Goal: Download file/media

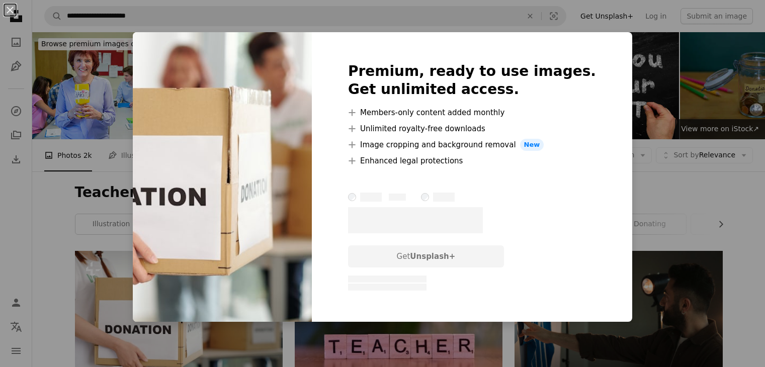
scroll to position [125, 0]
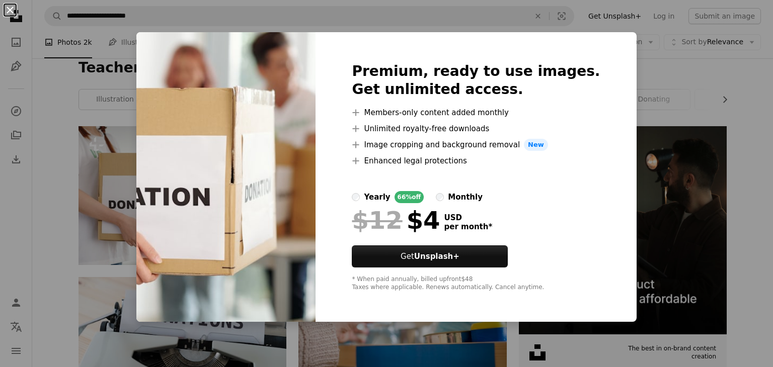
click at [10, 16] on button "An X shape" at bounding box center [10, 10] width 12 height 12
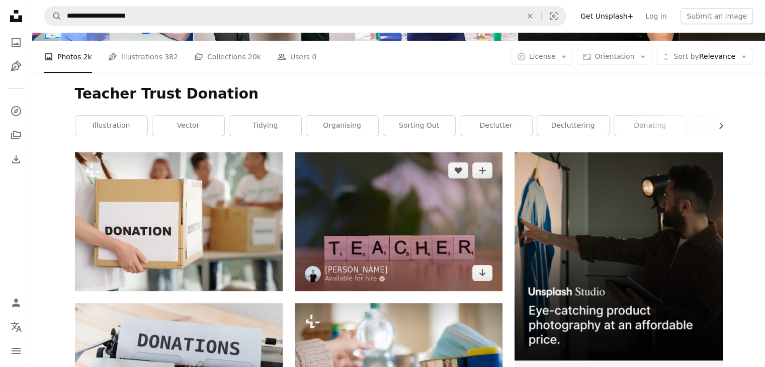
scroll to position [99, 0]
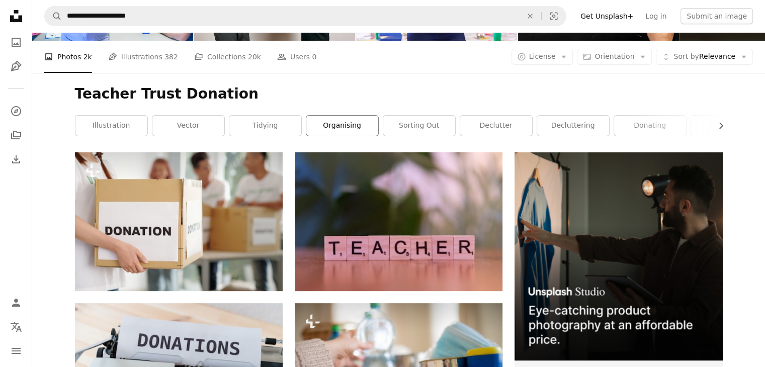
click at [330, 131] on link "organising" at bounding box center [342, 126] width 72 height 20
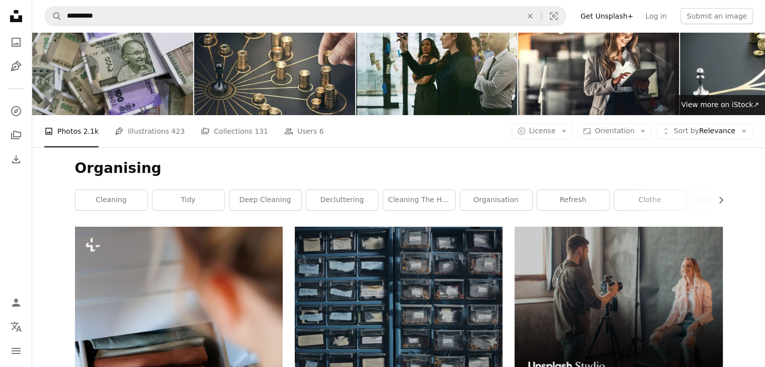
scroll to position [21, 0]
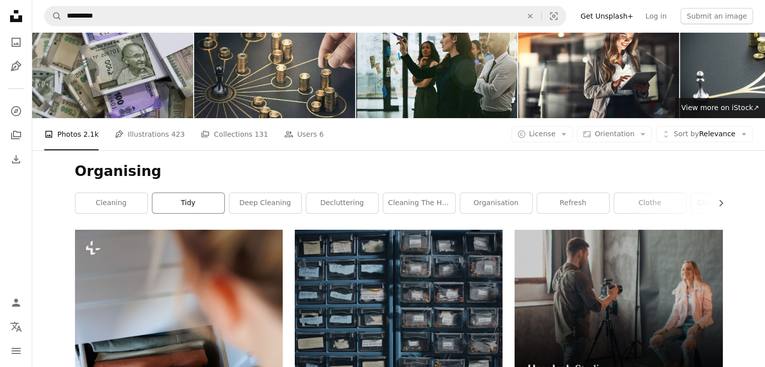
click at [211, 205] on link "tidy" at bounding box center [188, 203] width 72 height 20
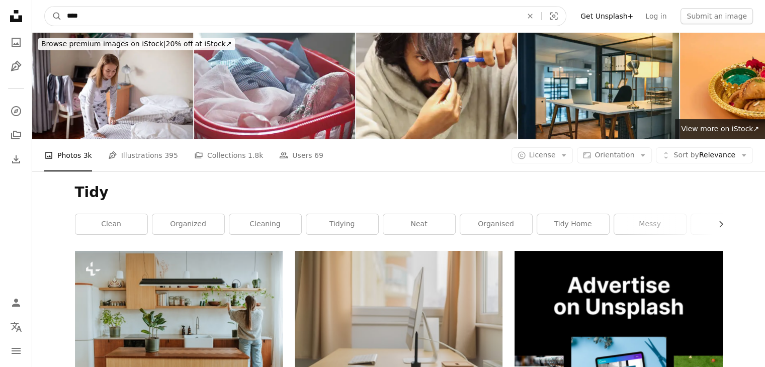
click at [102, 19] on input "****" at bounding box center [290, 16] width 457 height 19
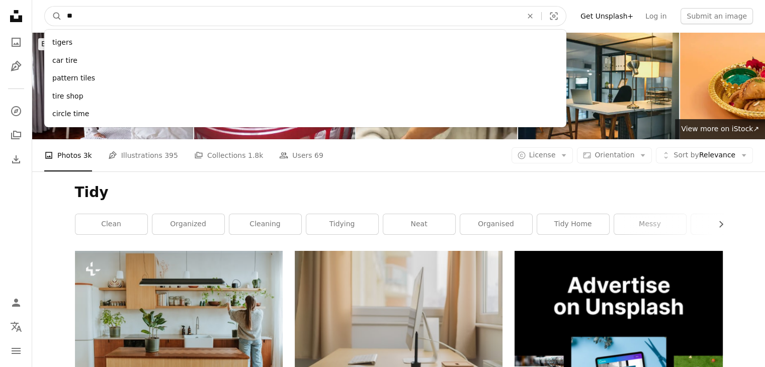
type input "*"
type input "*****"
click button "A magnifying glass" at bounding box center [53, 16] width 17 height 19
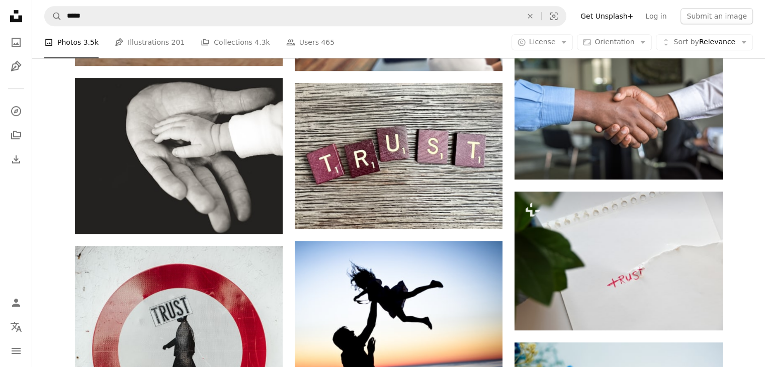
scroll to position [493, 0]
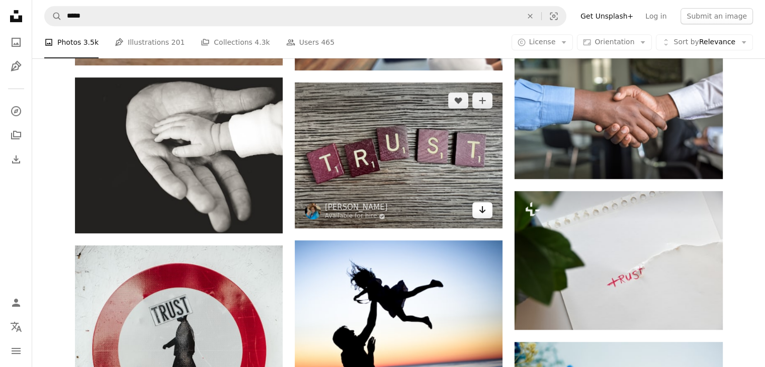
click at [482, 212] on icon "Download" at bounding box center [483, 209] width 7 height 7
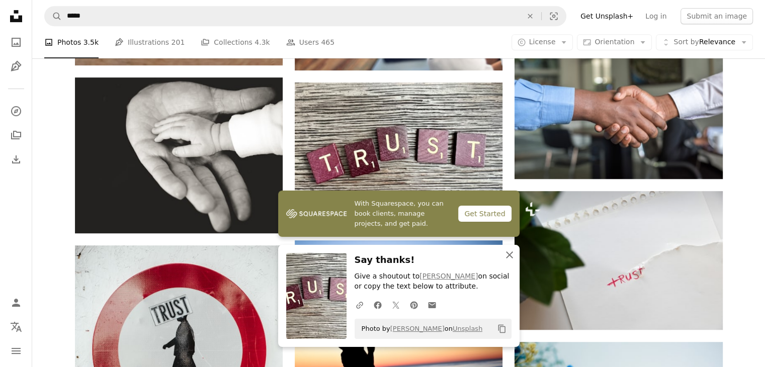
click at [510, 252] on icon "An X shape" at bounding box center [510, 255] width 12 height 12
